Goal: Communication & Community: Ask a question

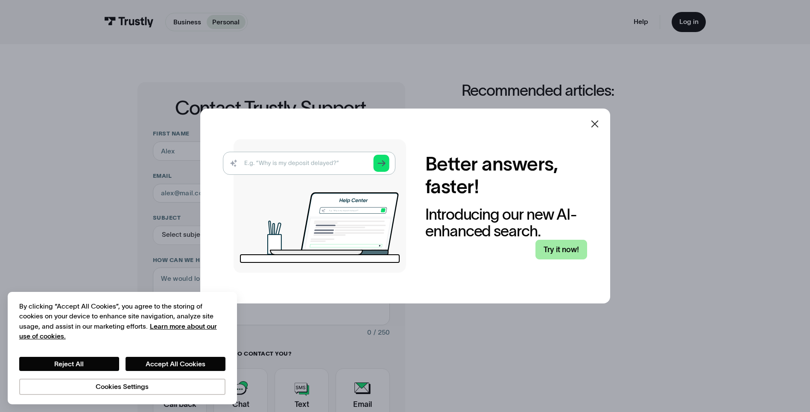
click at [560, 252] on link "Try it now!" at bounding box center [561, 250] width 52 height 20
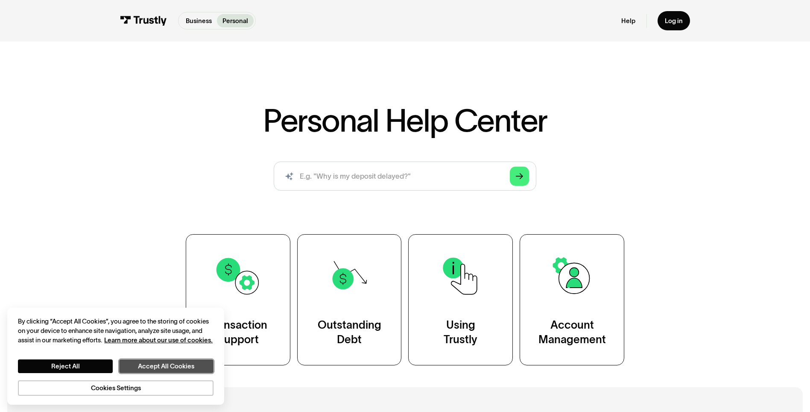
drag, startPoint x: 167, startPoint y: 363, endPoint x: 178, endPoint y: 360, distance: 11.9
click at [167, 363] on button "Accept All Cookies" at bounding box center [166, 366] width 94 height 14
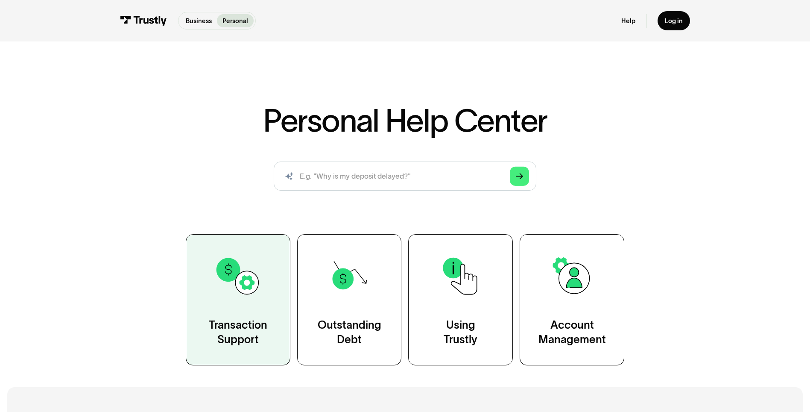
click at [257, 301] on link "Transaction Support" at bounding box center [238, 299] width 105 height 131
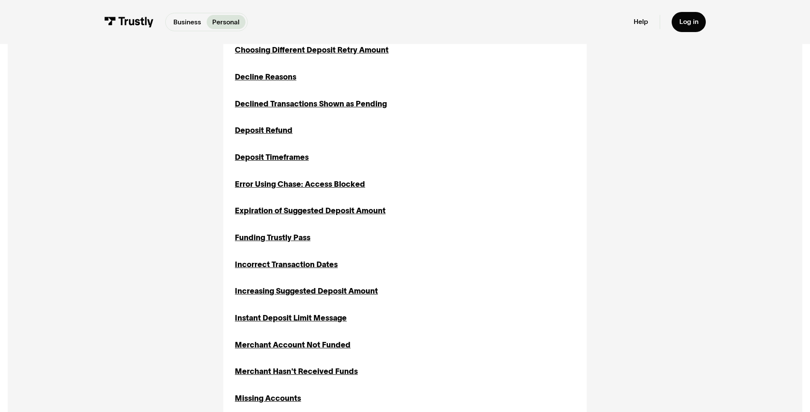
scroll to position [470, 0]
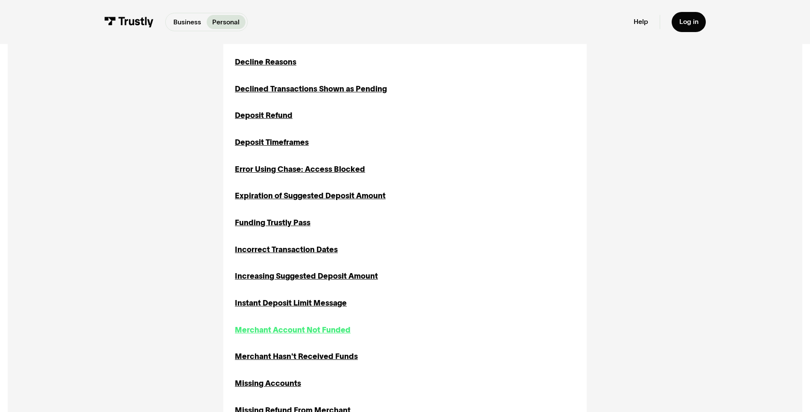
click at [284, 331] on div "Merchant Account Not Funded" at bounding box center [293, 330] width 116 height 12
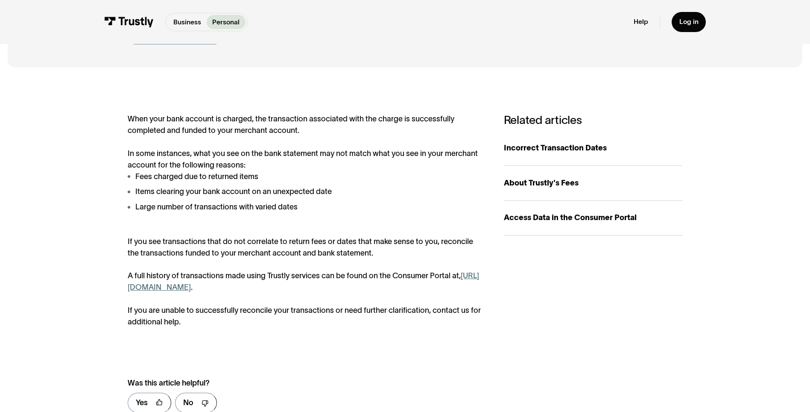
scroll to position [128, 0]
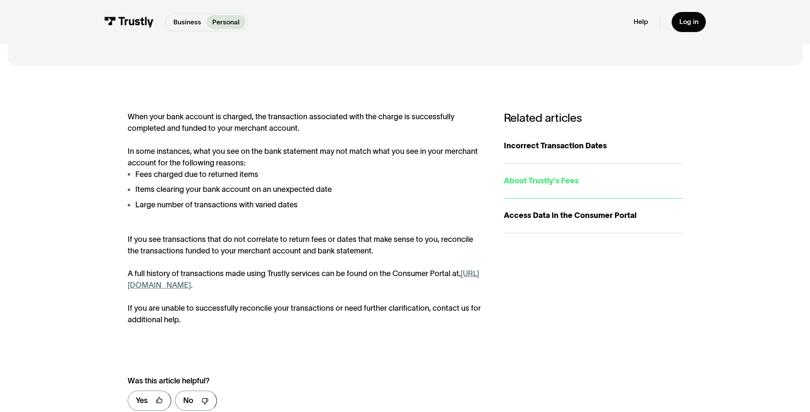
click at [544, 180] on div "About Trustly's Fees" at bounding box center [593, 181] width 178 height 12
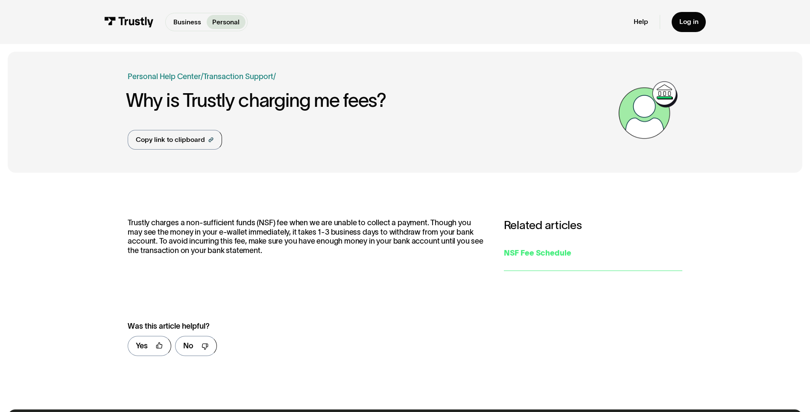
click at [534, 257] on div "NSF Fee Schedule" at bounding box center [593, 253] width 178 height 12
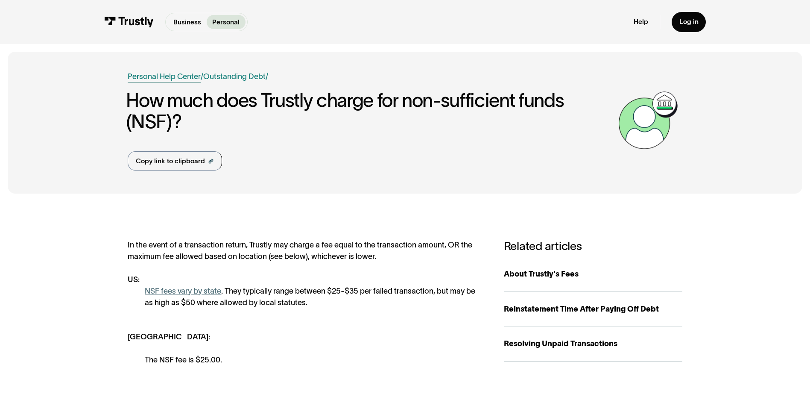
click at [167, 74] on link "Personal Help Center" at bounding box center [164, 77] width 73 height 12
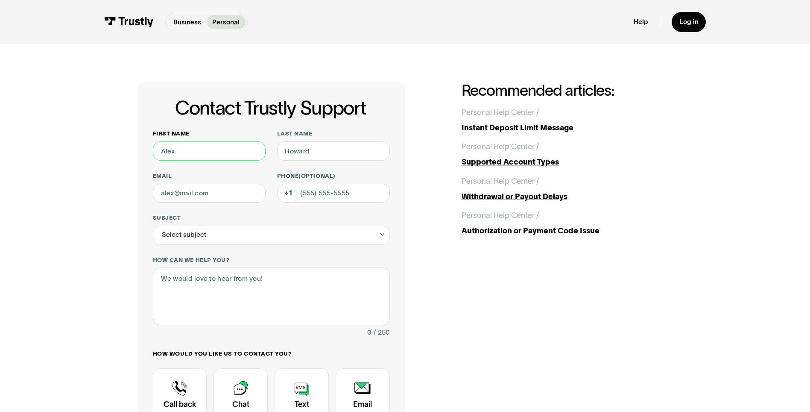
click at [178, 155] on input "First name" at bounding box center [209, 150] width 113 height 19
type input "[PERSON_NAME]"
click at [229, 199] on input "Email" at bounding box center [209, 193] width 113 height 19
drag, startPoint x: 206, startPoint y: 195, endPoint x: 150, endPoint y: 195, distance: 55.9
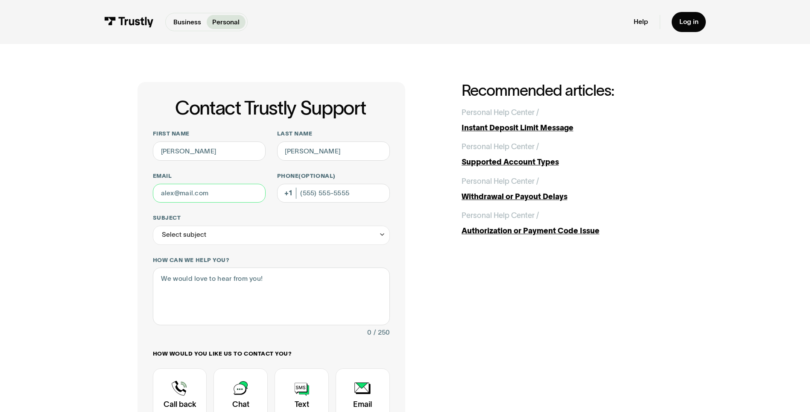
click at [150, 195] on div "Contact Trustly Support First name robin Last name adams Email Phone (Optional)…" at bounding box center [271, 299] width 268 height 435
click at [206, 192] on input "Email" at bounding box center [209, 193] width 113 height 19
type input "robinmtate@yahoo.com"
type input "(304) 374-1347"
click at [384, 237] on icon "Contact Trustly Support" at bounding box center [382, 234] width 7 height 7
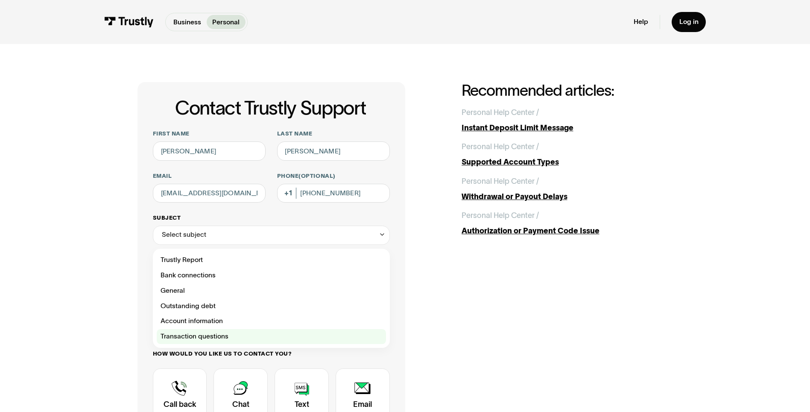
click at [237, 335] on div "Contact Trustly Support" at bounding box center [271, 336] width 229 height 15
type input "**********"
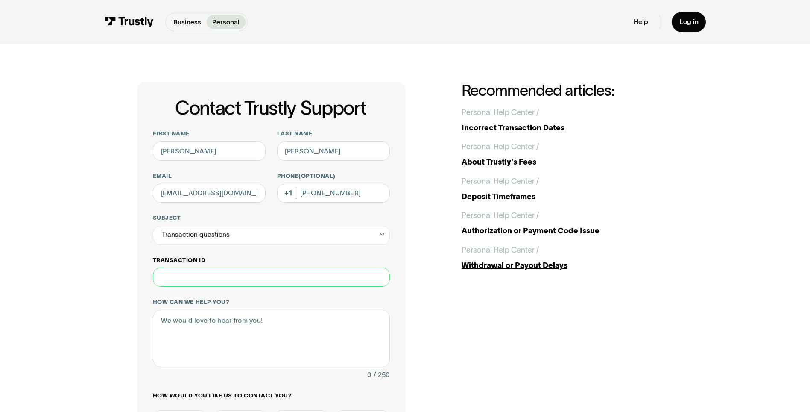
click at [186, 285] on input "Transaction ID" at bounding box center [271, 276] width 237 height 19
click at [229, 333] on textarea "How can we help you?" at bounding box center [271, 338] width 237 height 57
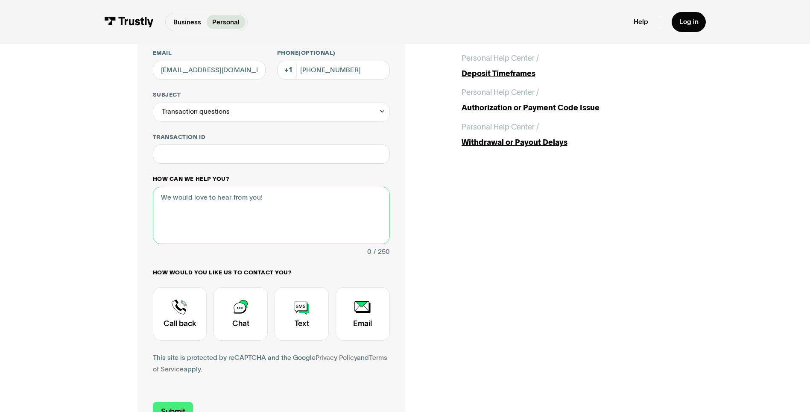
scroll to position [128, 0]
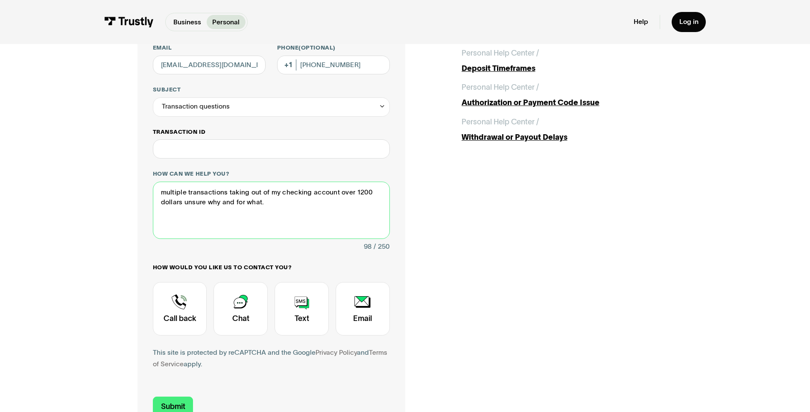
type textarea "multiple transactions taking out of my checking account over 1200 dollars unsur…"
click at [187, 148] on input "Transaction ID" at bounding box center [271, 148] width 237 height 19
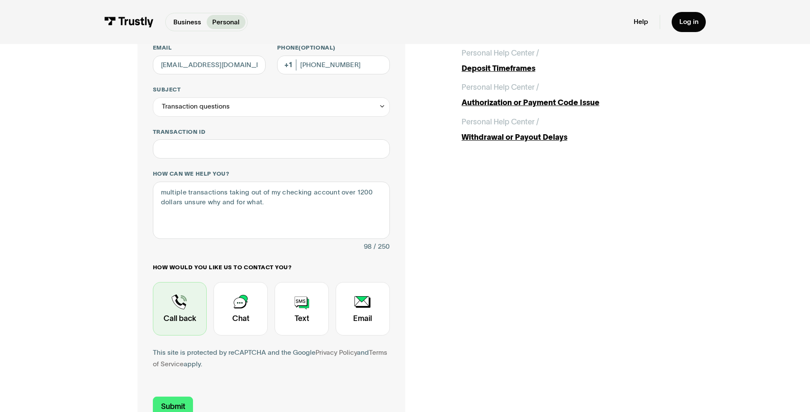
click at [189, 309] on div "Contact Trustly Support" at bounding box center [180, 308] width 54 height 53
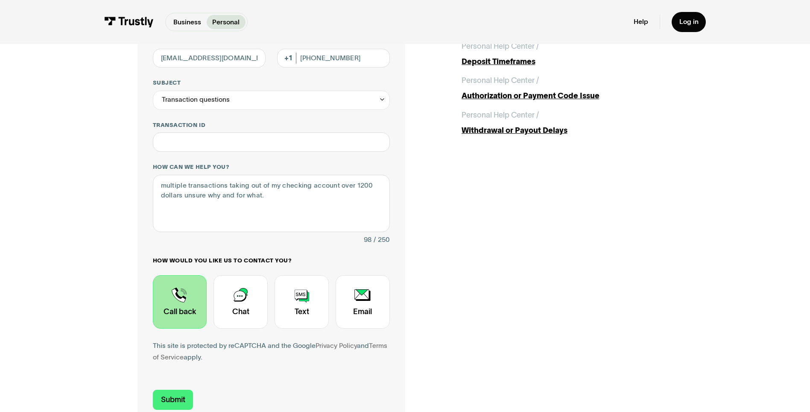
scroll to position [213, 0]
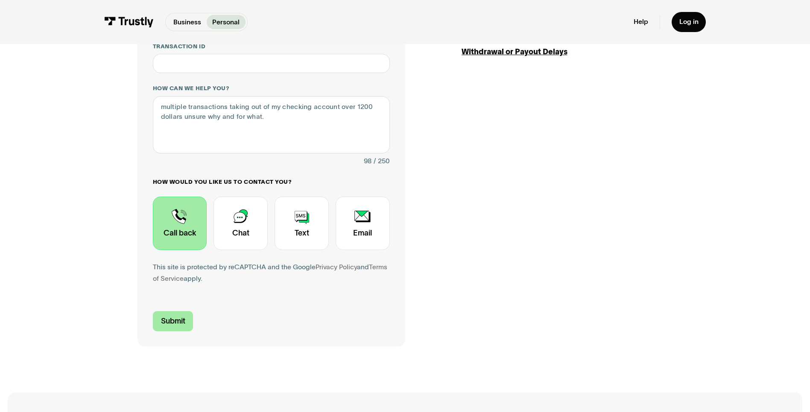
click at [182, 317] on input "Submit" at bounding box center [173, 321] width 41 height 20
type input "+13043741347"
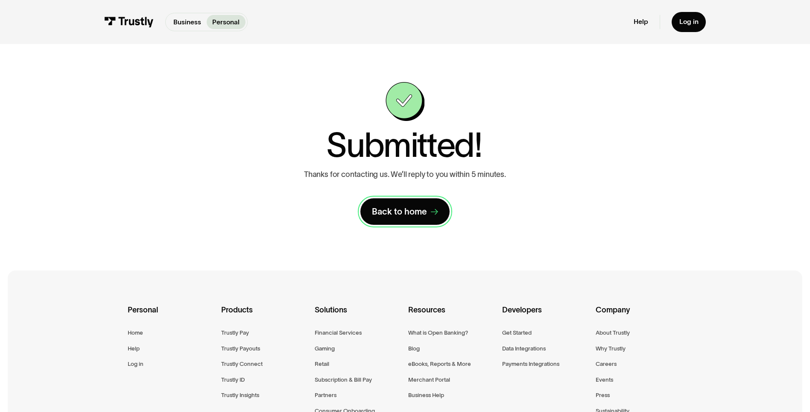
click at [424, 210] on div "Back to home" at bounding box center [399, 211] width 55 height 11
